Goal: Check status: Check status

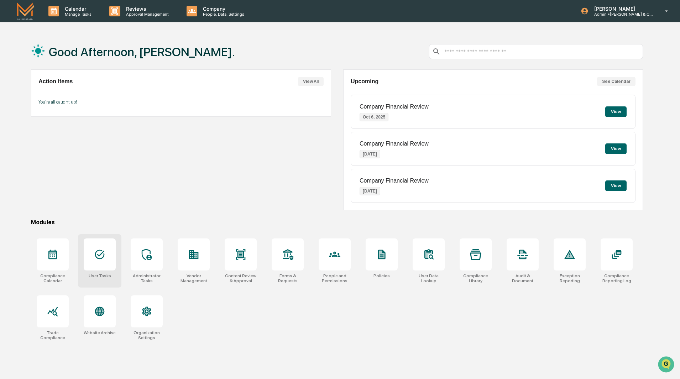
click at [104, 259] on icon at bounding box center [99, 254] width 11 height 11
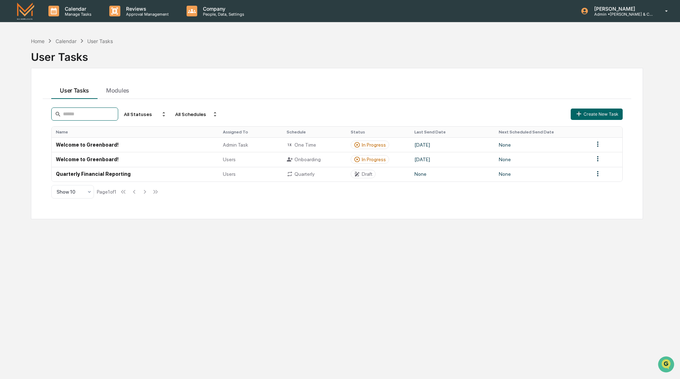
click at [100, 117] on input at bounding box center [84, 113] width 67 height 13
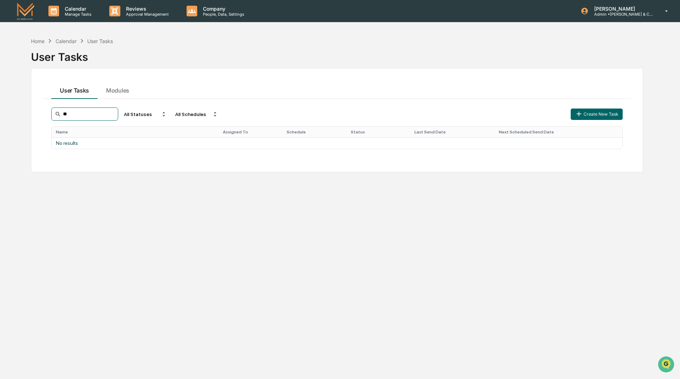
type input "*"
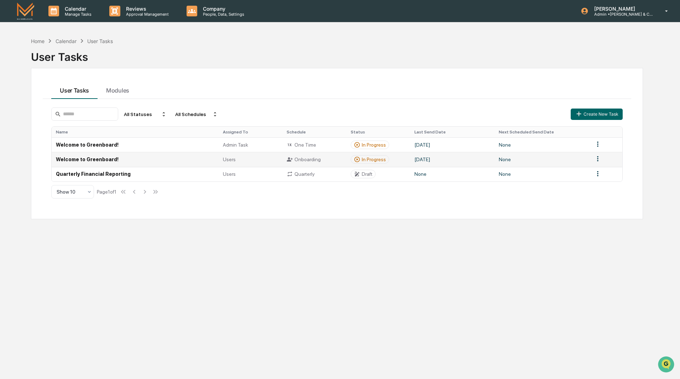
click at [106, 161] on td "Welcome to Greenboard!" at bounding box center [135, 159] width 167 height 15
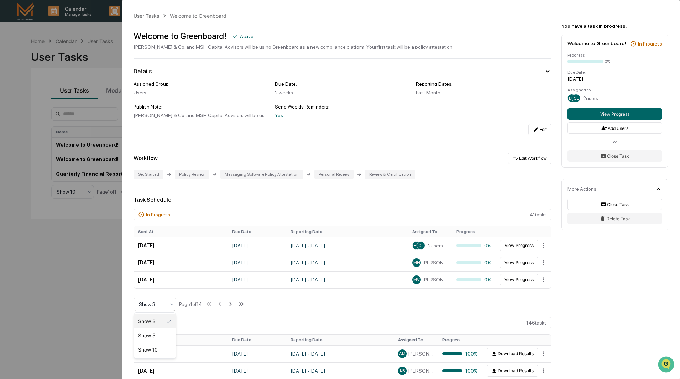
click at [169, 303] on icon at bounding box center [172, 304] width 6 height 6
click at [156, 350] on div "Show 10" at bounding box center [155, 350] width 42 height 14
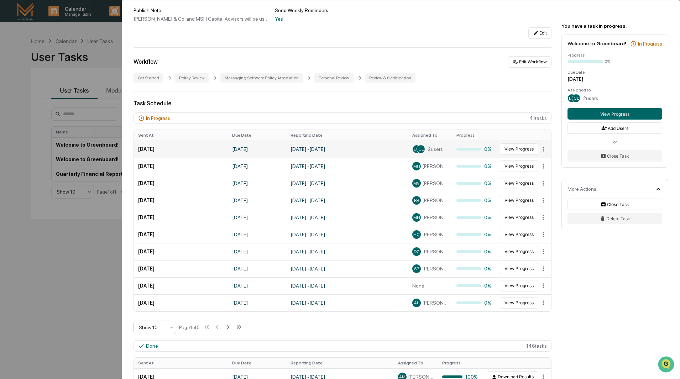
scroll to position [142, 0]
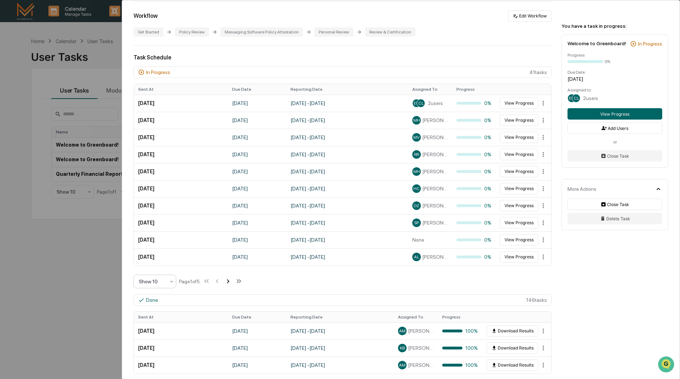
click at [230, 283] on icon at bounding box center [228, 281] width 8 height 8
click at [230, 283] on icon at bounding box center [228, 281] width 2 height 4
click at [316, 186] on td "August 16, 2025 - September 16, 2025" at bounding box center [347, 188] width 122 height 17
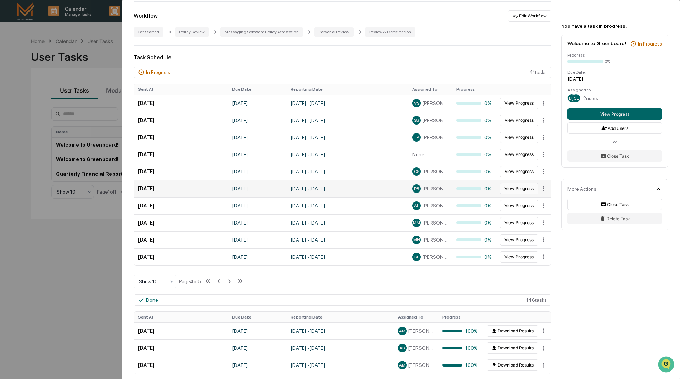
click at [509, 188] on button "View Progress" at bounding box center [518, 188] width 38 height 11
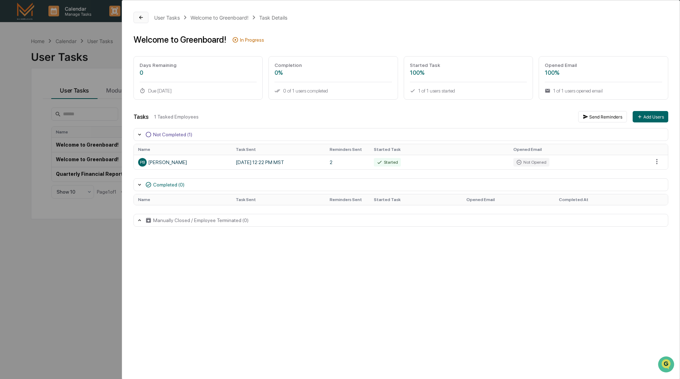
click at [139, 20] on icon at bounding box center [141, 18] width 6 height 6
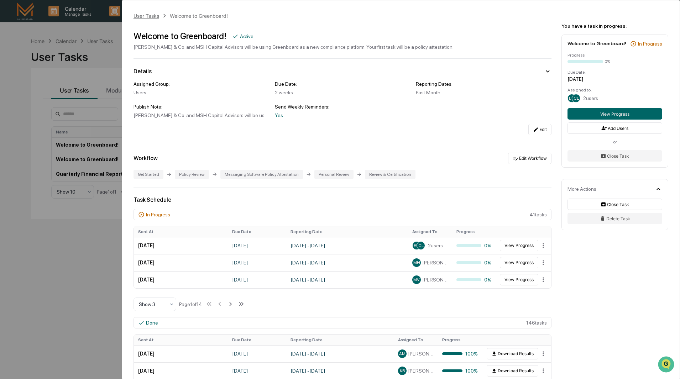
click at [142, 17] on div "User Tasks" at bounding box center [146, 16] width 26 height 6
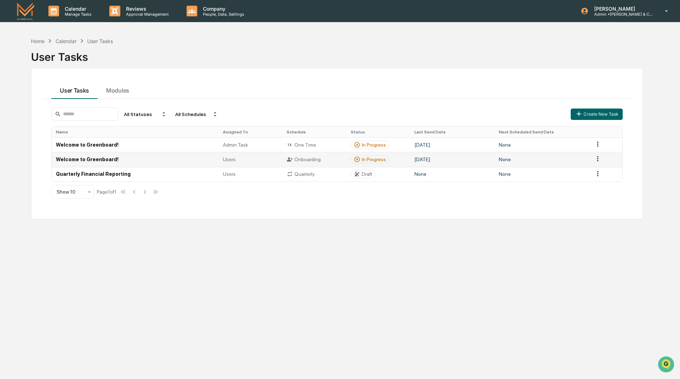
click at [108, 159] on td "Welcome to Greenboard!" at bounding box center [135, 159] width 167 height 15
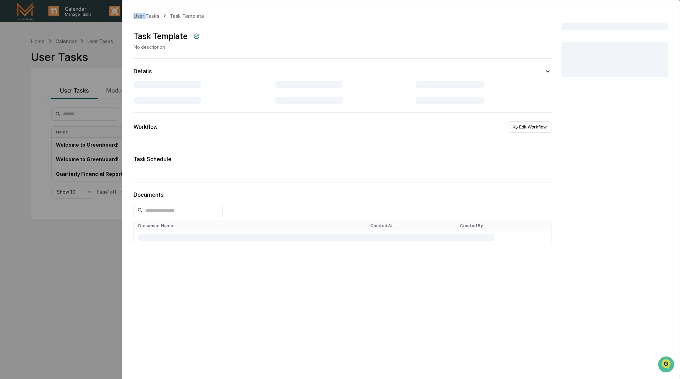
click at [108, 159] on div "User Tasks Task Template Task Template No description Details Workflow Edit Wor…" at bounding box center [340, 189] width 680 height 379
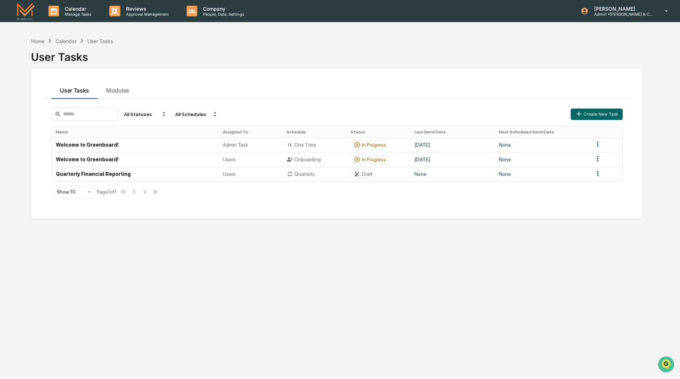
click at [108, 159] on td "Welcome to Greenboard!" at bounding box center [135, 159] width 167 height 15
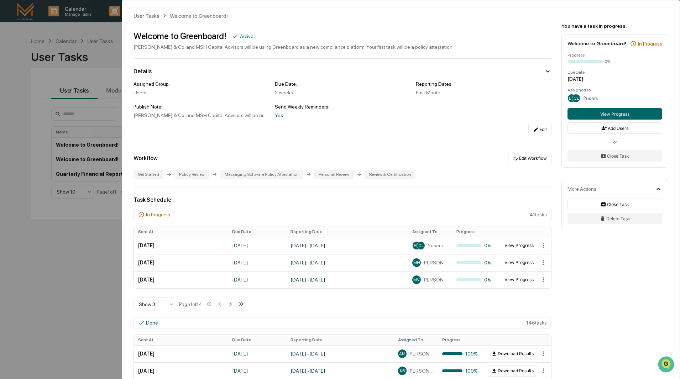
click at [46, 255] on div "User Tasks Welcome to Greenboard! Welcome to Greenboard! Active M.S. Howells & …" at bounding box center [340, 189] width 680 height 379
